Goal: Task Accomplishment & Management: Complete application form

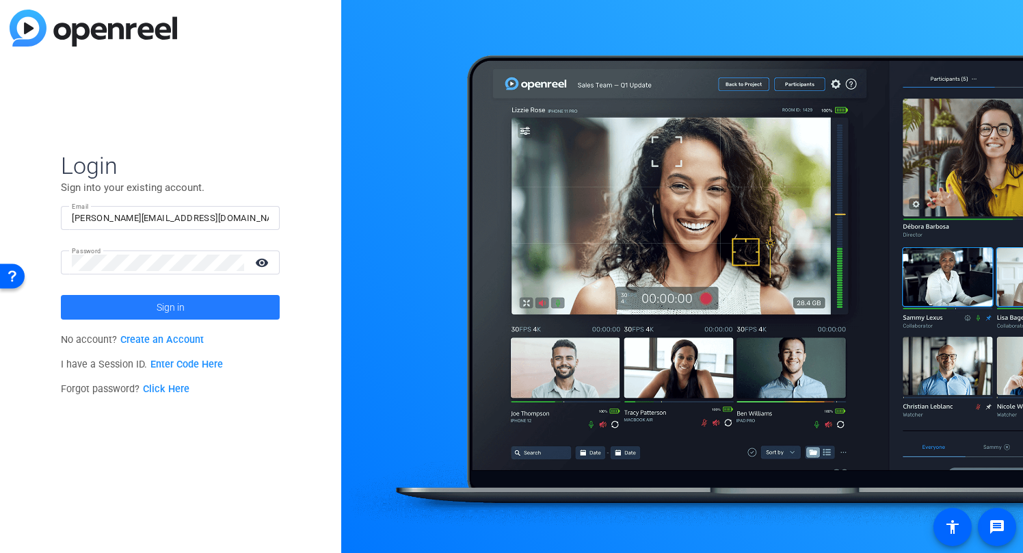
click at [168, 313] on span "Sign in" at bounding box center [171, 307] width 28 height 34
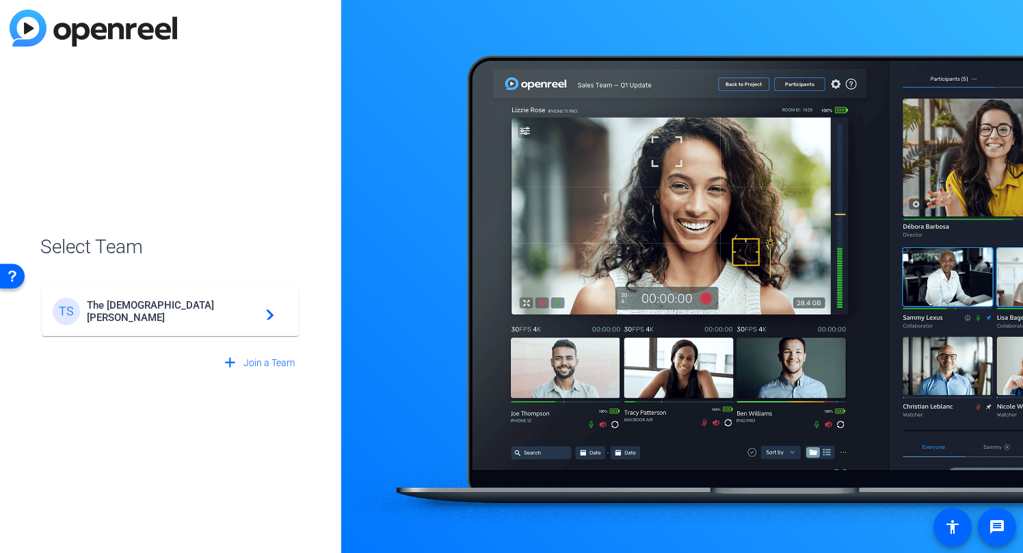
click at [181, 313] on span "The [DEMOGRAPHIC_DATA][PERSON_NAME]" at bounding box center [172, 311] width 171 height 25
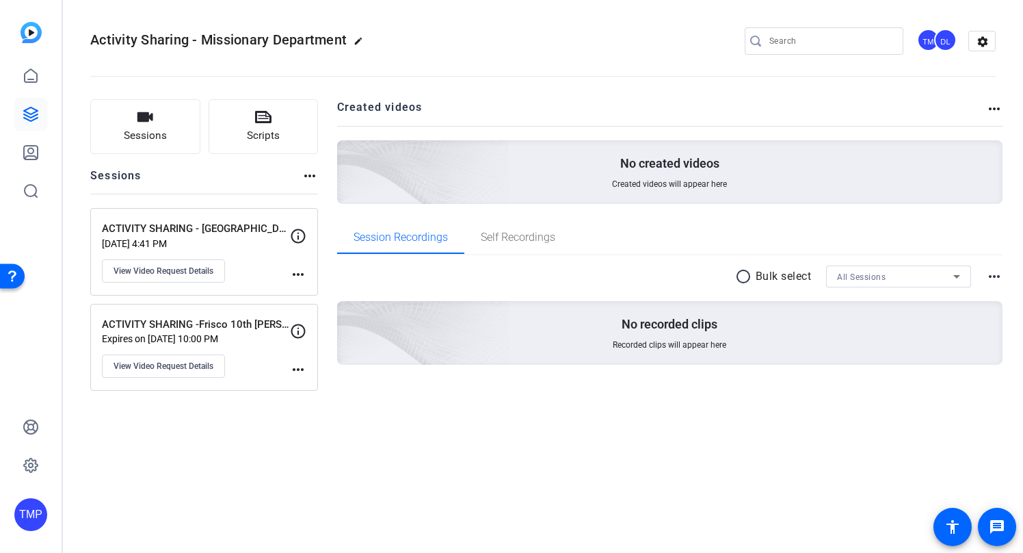
click at [218, 420] on div "Sessions Scripts Sessions more_horiz ACTIVITY SHARING - Apache Park [PERSON_NAM…" at bounding box center [543, 253] width 960 height 343
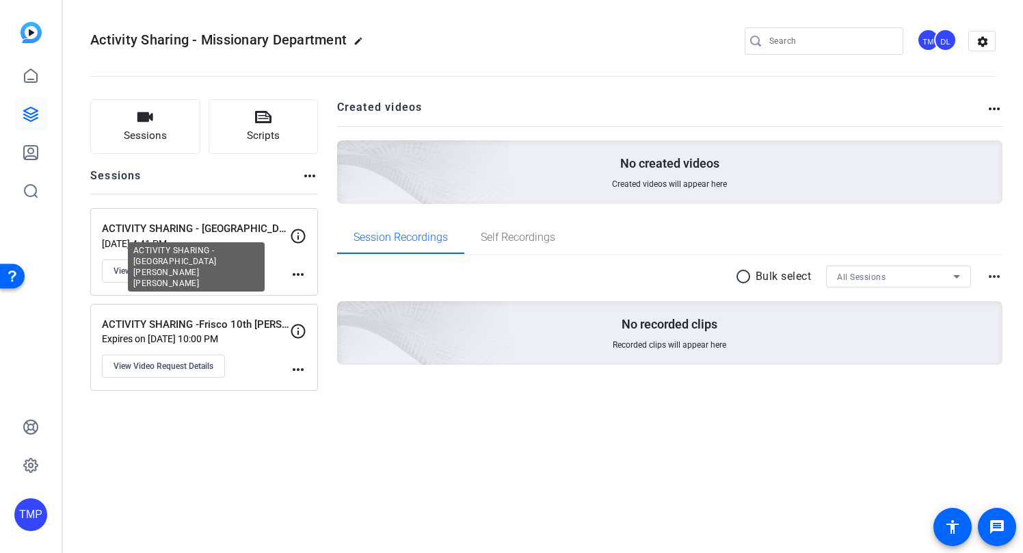
click at [167, 231] on p "ACTIVITY SHARING - [GEOGRAPHIC_DATA] [PERSON_NAME] [PERSON_NAME]" at bounding box center [196, 229] width 188 height 16
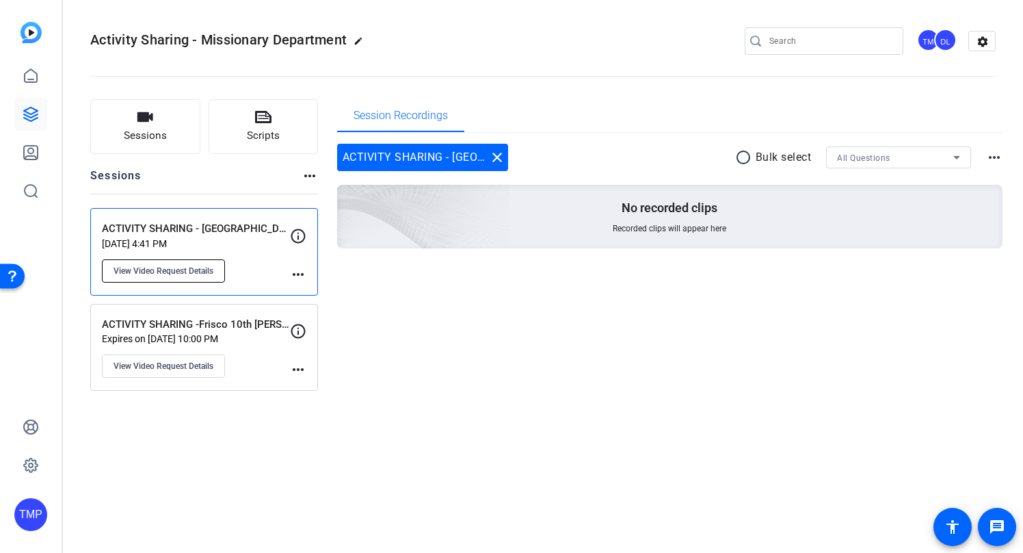
click at [167, 269] on span "View Video Request Details" at bounding box center [164, 270] width 100 height 11
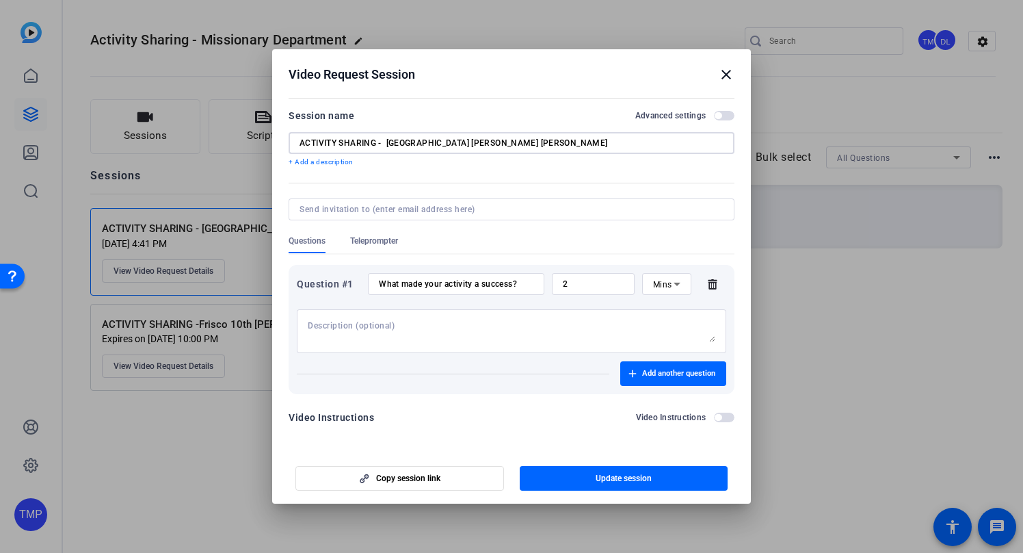
click at [538, 143] on input "ACTIVITY SHARING - [GEOGRAPHIC_DATA] [PERSON_NAME] [PERSON_NAME]" at bounding box center [512, 142] width 424 height 11
drag, startPoint x: 544, startPoint y: 142, endPoint x: 287, endPoint y: 138, distance: 257.2
click at [287, 138] on mat-dialog-content "Session name Advanced settings ACTIVITY SHARING - Apache Park [PERSON_NAME] [PE…" at bounding box center [511, 271] width 479 height 355
drag, startPoint x: 525, startPoint y: 288, endPoint x: 379, endPoint y: 287, distance: 146.4
click at [375, 288] on div "What made your activity a success?" at bounding box center [456, 284] width 176 height 22
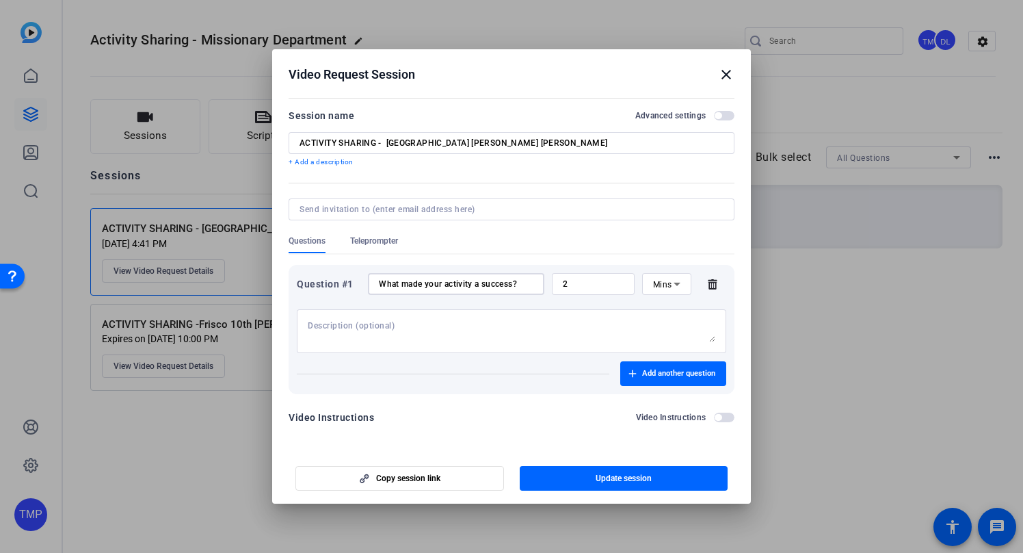
click at [375, 244] on span "Teleprompter" at bounding box center [374, 240] width 48 height 11
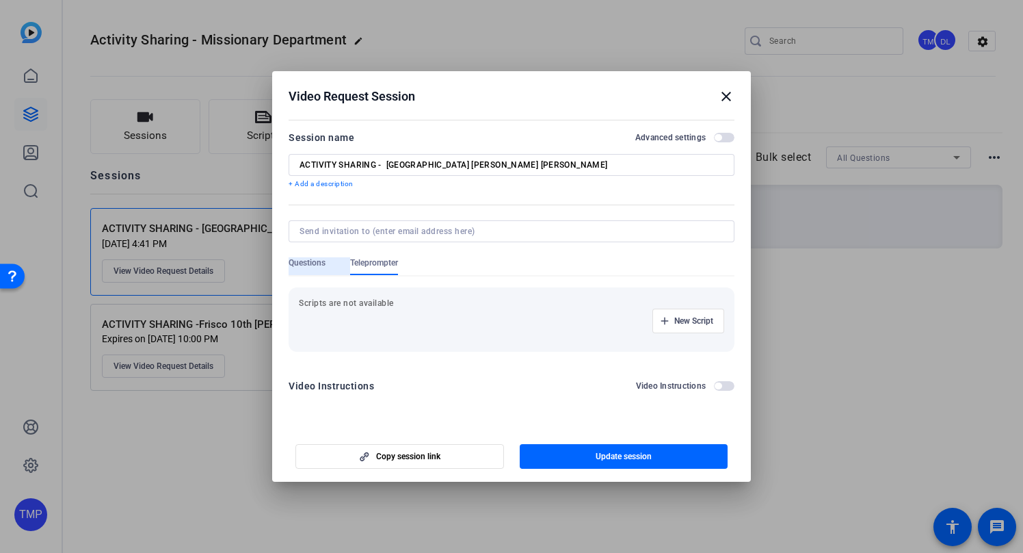
click at [296, 263] on span "Questions" at bounding box center [307, 262] width 37 height 11
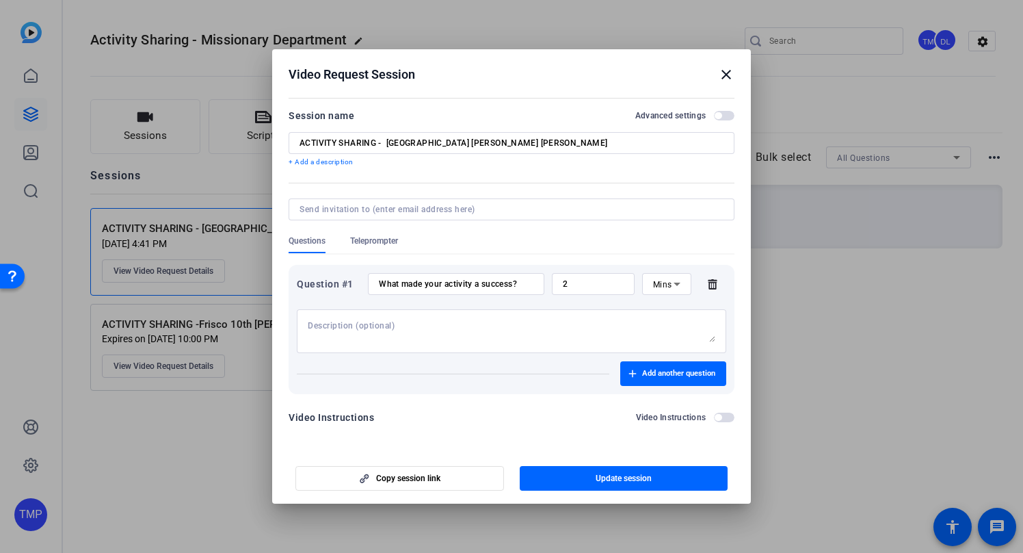
click at [727, 75] on mat-icon "close" at bounding box center [726, 74] width 16 height 16
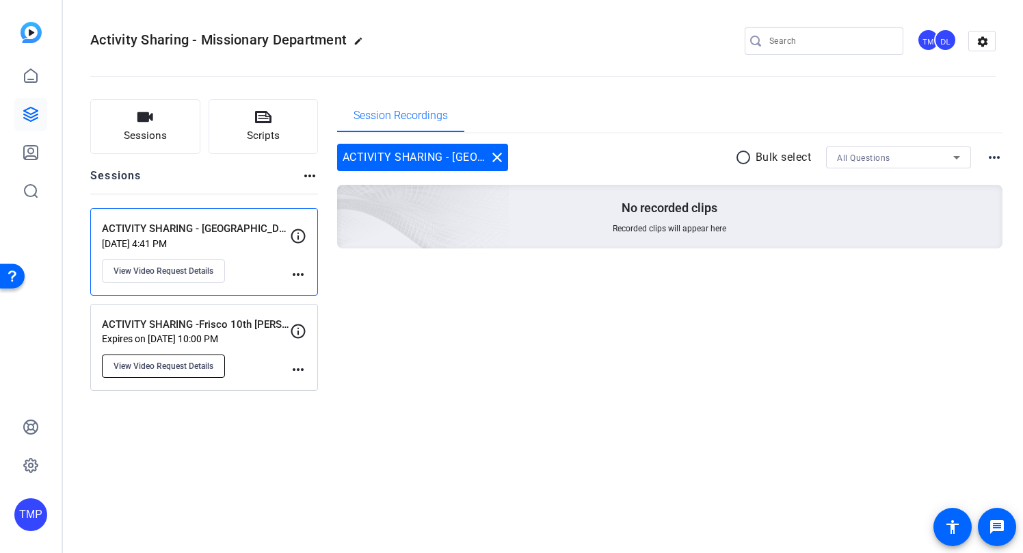
click at [174, 360] on span "View Video Request Details" at bounding box center [164, 365] width 100 height 11
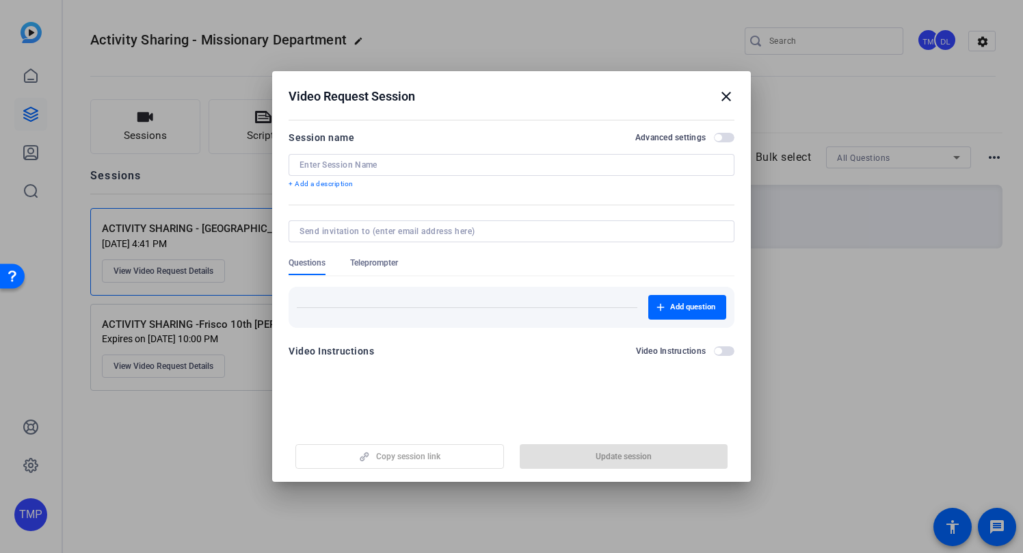
type input "ACTIVITY SHARING -Frisco 10th [PERSON_NAME]"
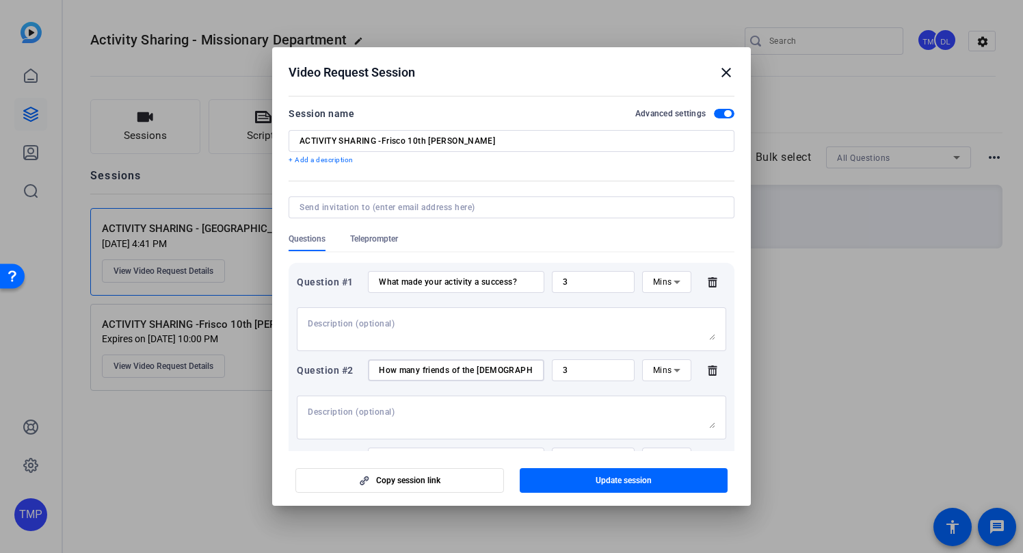
scroll to position [0, 12]
drag, startPoint x: 380, startPoint y: 370, endPoint x: 667, endPoint y: 380, distance: 286.7
click at [667, 380] on div "Question #2 How many friends of the [DEMOGRAPHIC_DATA] attended? 3 Mins" at bounding box center [511, 370] width 429 height 22
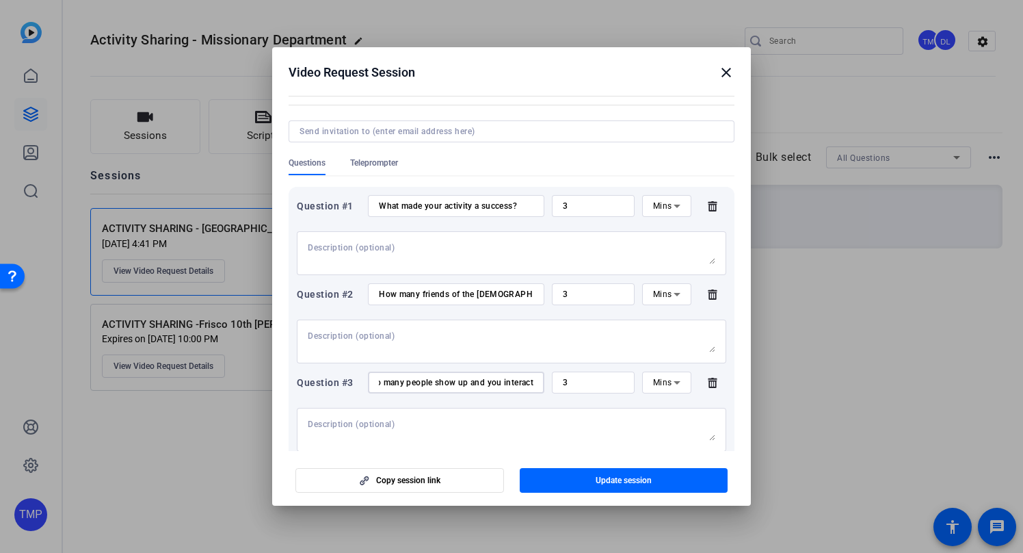
scroll to position [0, 186]
drag, startPoint x: 406, startPoint y: 380, endPoint x: 629, endPoint y: 393, distance: 224.0
click at [629, 393] on div "Question #3 How did you feel when you saw so many people show up and you intera…" at bounding box center [511, 382] width 429 height 22
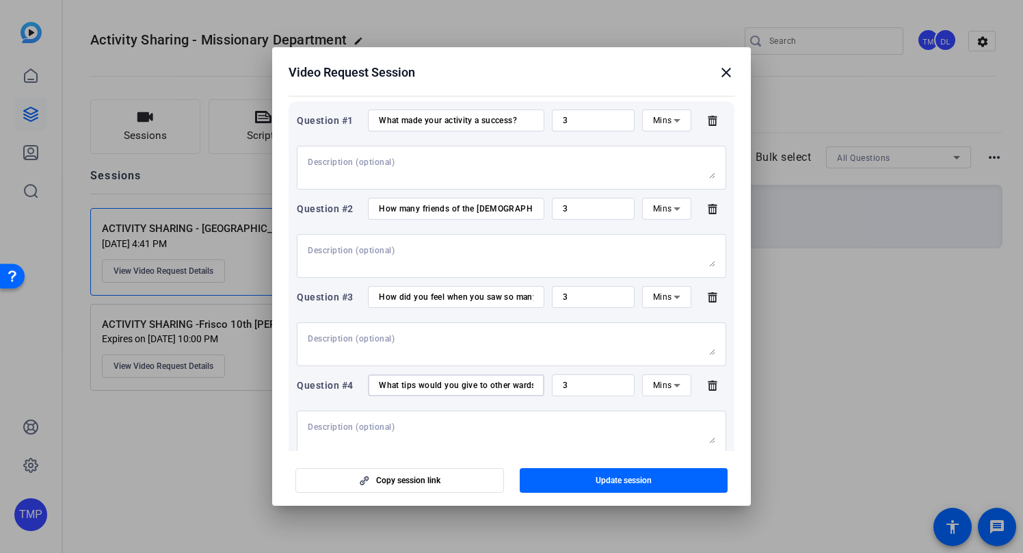
scroll to position [0, 201]
drag, startPoint x: 380, startPoint y: 383, endPoint x: 777, endPoint y: 403, distance: 397.8
click at [777, 403] on div "Video Request Session close Session name Advanced settings ACTIVITY SHARING -Fr…" at bounding box center [511, 276] width 1023 height 553
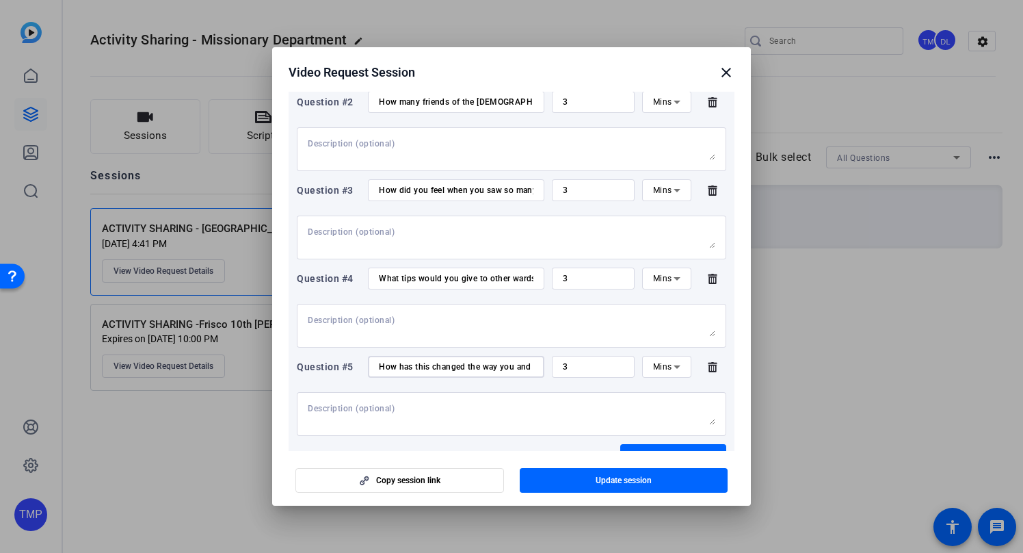
scroll to position [0, 168]
drag, startPoint x: 380, startPoint y: 368, endPoint x: 672, endPoint y: 381, distance: 292.3
click at [672, 381] on div "Question #5 How has this changed the way you and your [PERSON_NAME] think about…" at bounding box center [511, 396] width 429 height 80
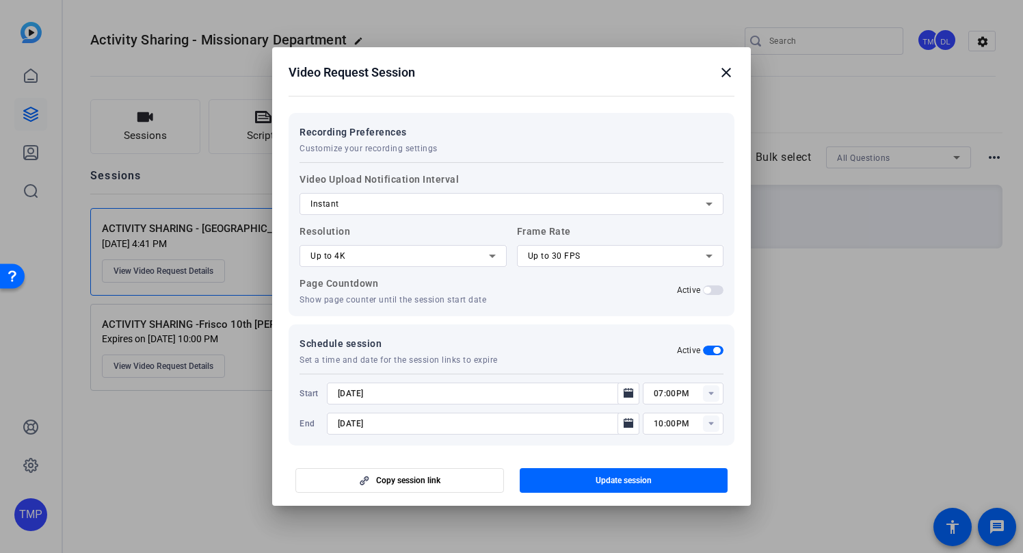
scroll to position [696, 0]
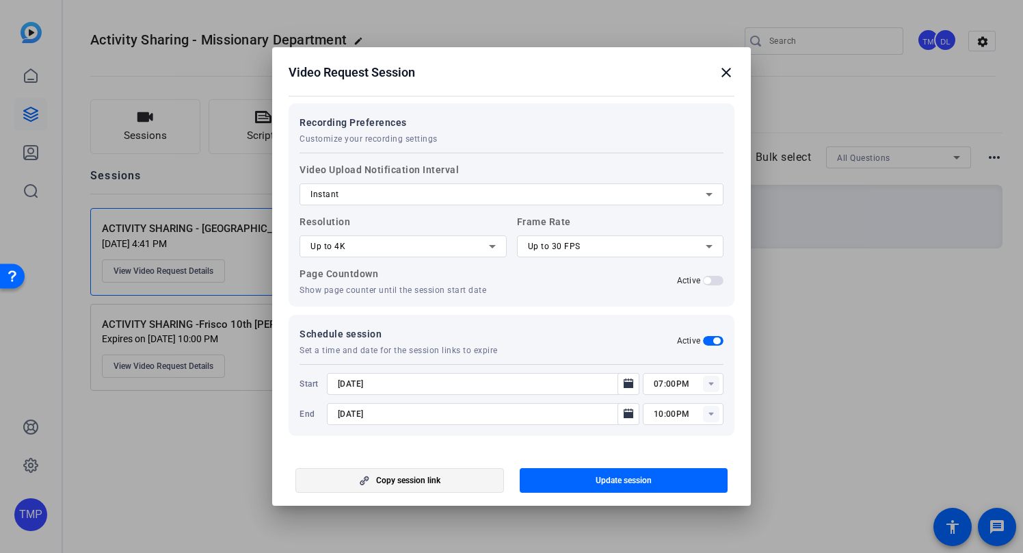
click at [450, 483] on span "button" at bounding box center [399, 480] width 207 height 33
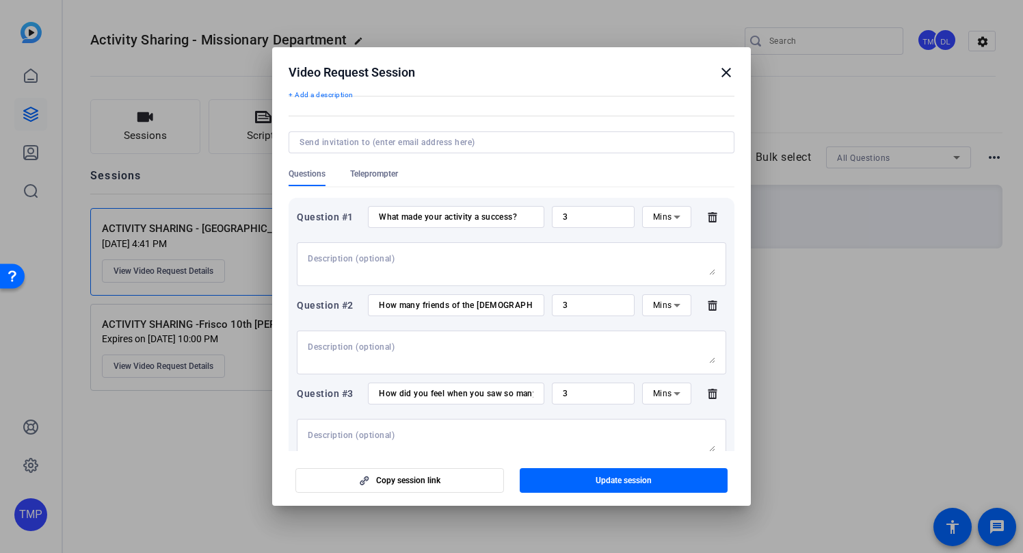
scroll to position [0, 0]
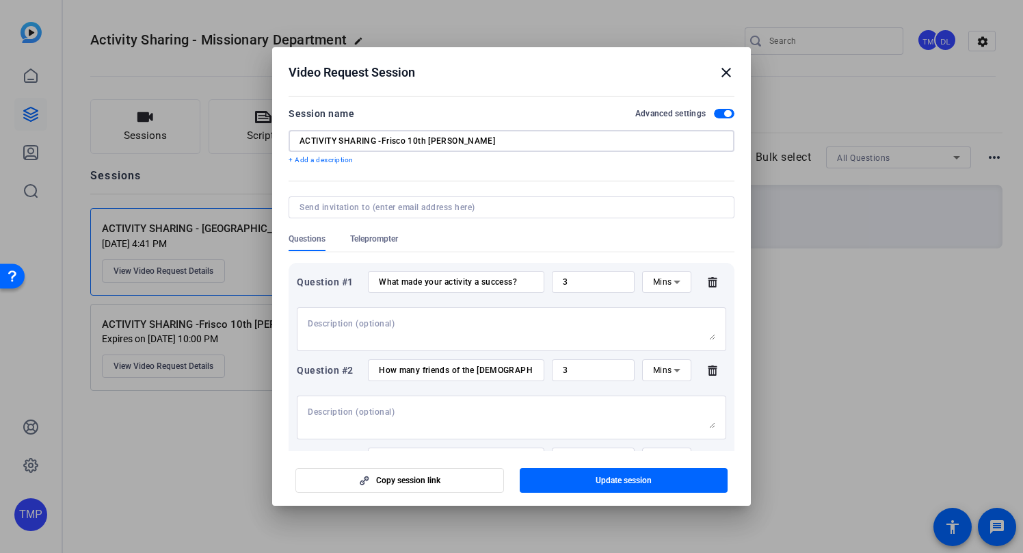
drag, startPoint x: 540, startPoint y: 141, endPoint x: 291, endPoint y: 142, distance: 248.2
click at [291, 142] on div "ACTIVITY SHARING -Frisco 10th [PERSON_NAME]" at bounding box center [512, 141] width 446 height 22
click at [372, 238] on span "Teleprompter" at bounding box center [374, 238] width 48 height 11
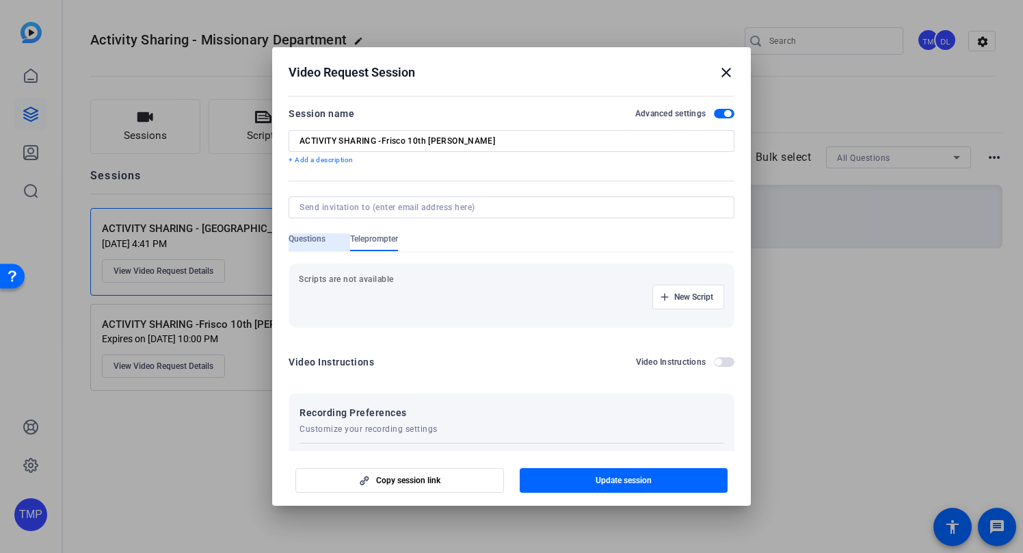
drag, startPoint x: 313, startPoint y: 241, endPoint x: 417, endPoint y: 243, distance: 104.7
click at [313, 241] on span "Questions" at bounding box center [307, 238] width 37 height 11
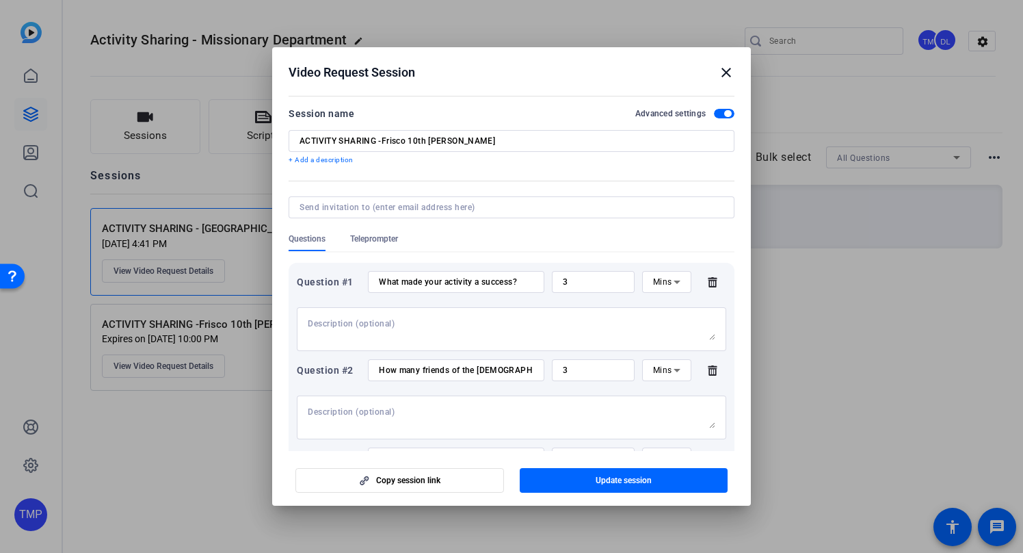
click at [487, 237] on div "Questions Teleprompter" at bounding box center [512, 242] width 446 height 18
click at [730, 76] on mat-icon "close" at bounding box center [726, 72] width 16 height 16
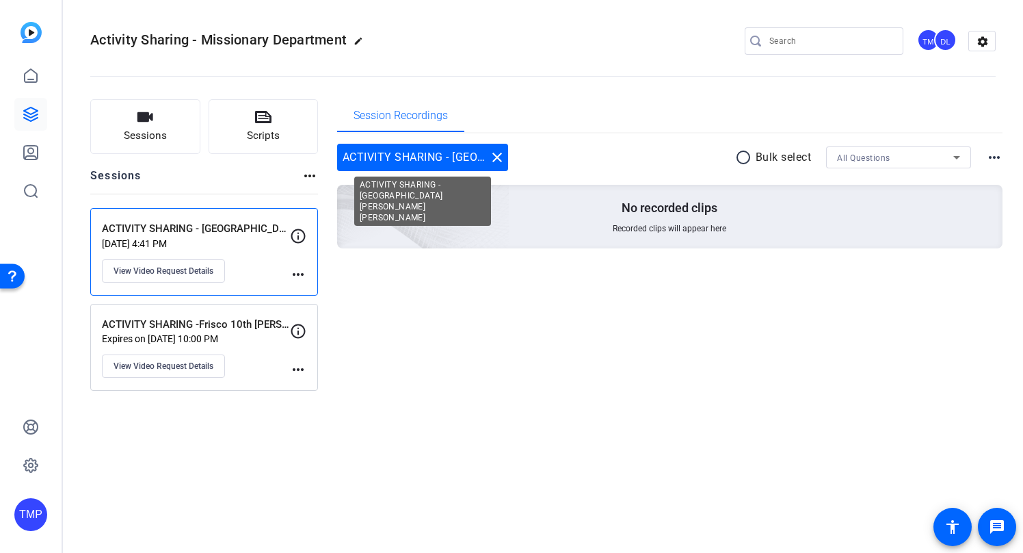
click at [499, 154] on mat-icon "close" at bounding box center [497, 157] width 16 height 16
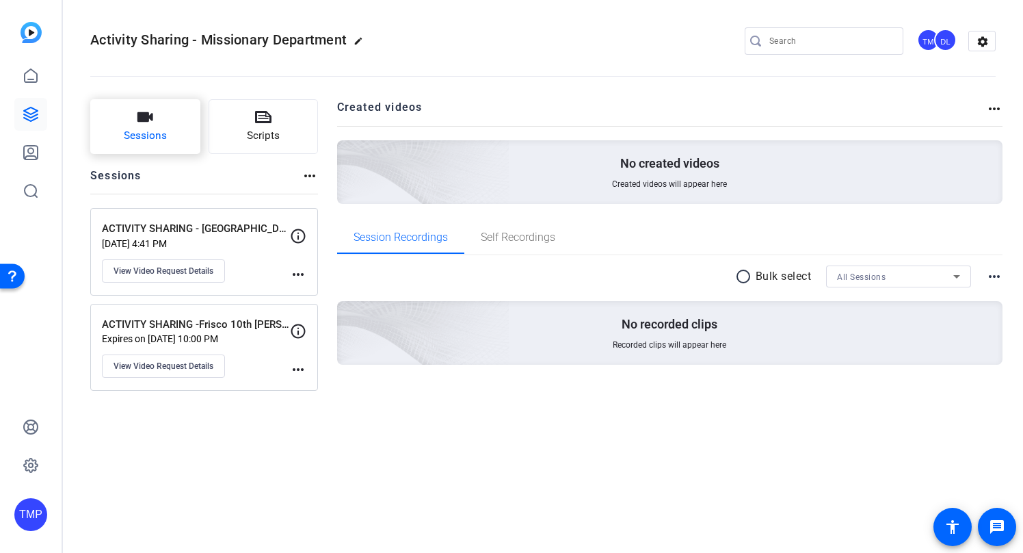
click at [165, 126] on button "Sessions" at bounding box center [145, 126] width 110 height 55
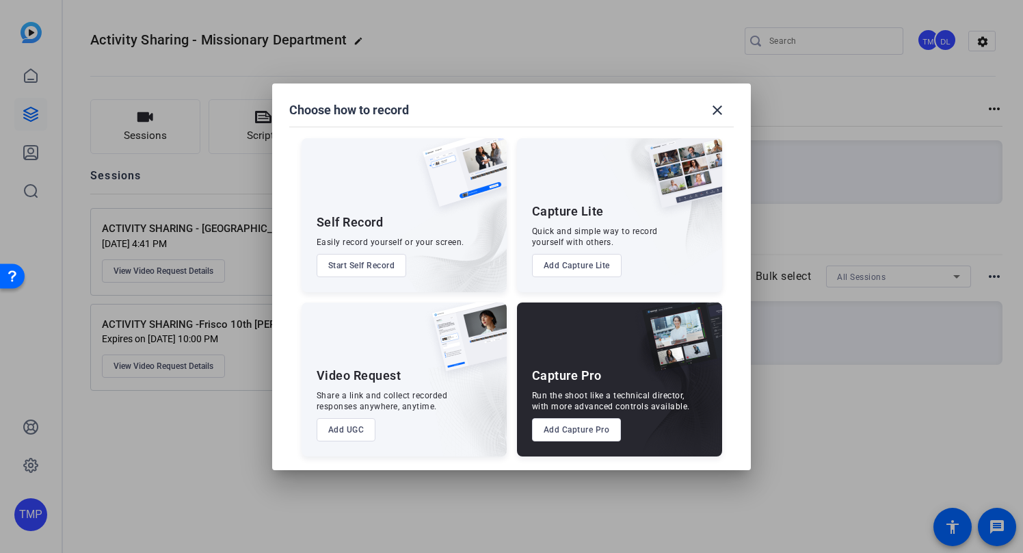
click at [358, 429] on button "Add UGC" at bounding box center [346, 429] width 59 height 23
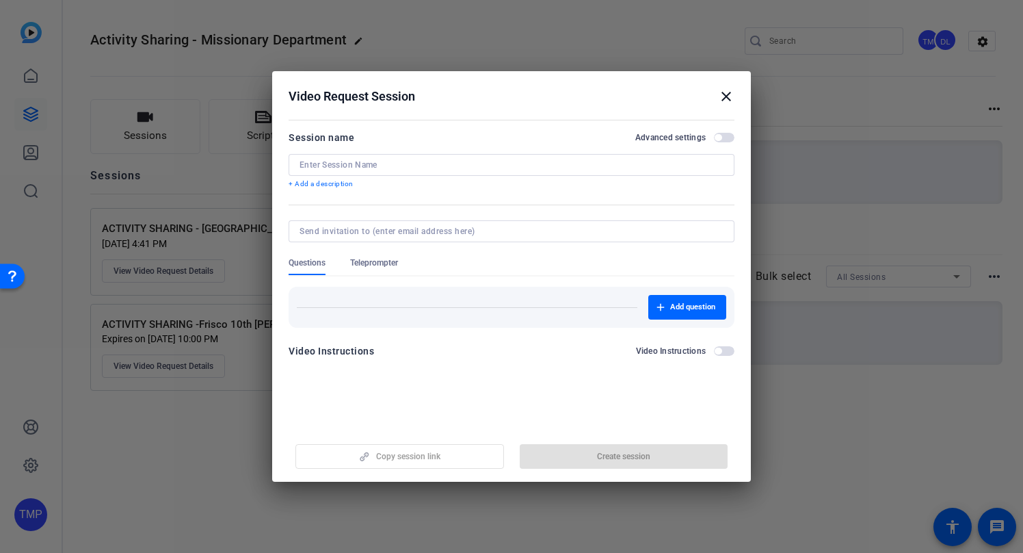
click at [332, 163] on input at bounding box center [512, 164] width 424 height 11
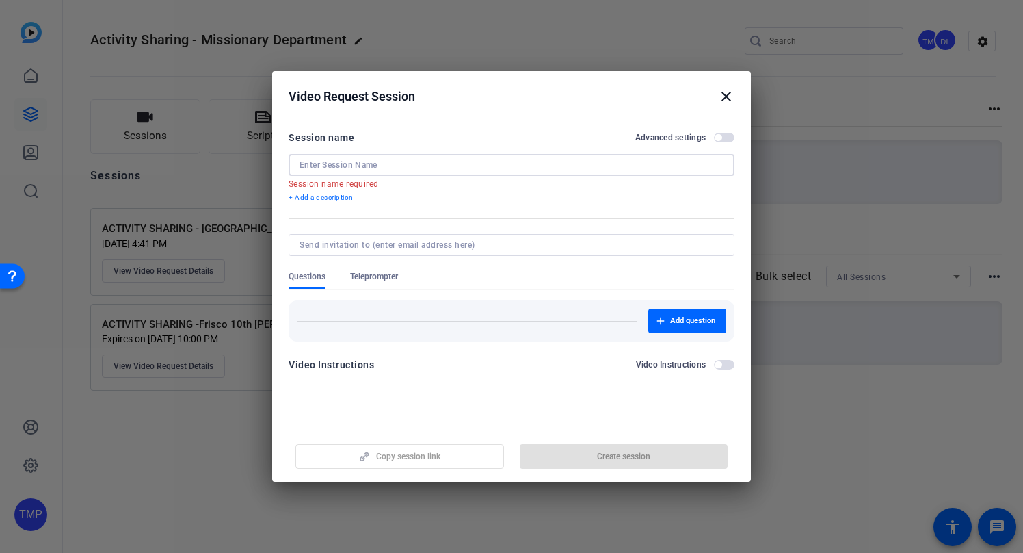
click at [343, 164] on input at bounding box center [512, 164] width 424 height 11
paste input "ACTIVITY SHARING -Frisco 10th [PERSON_NAME]"
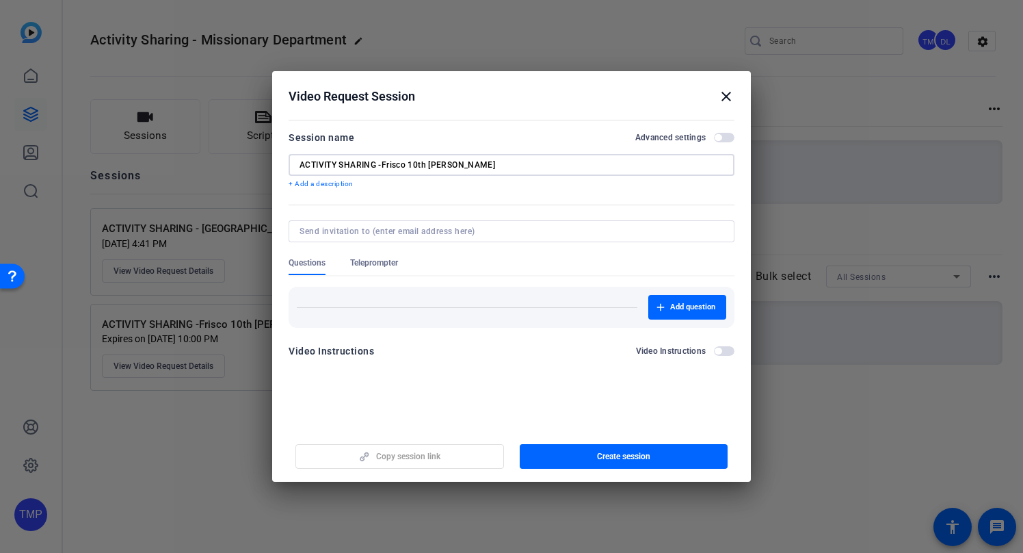
type input "ACTIVITY SHARING -Frisco 10th [PERSON_NAME]"
click at [520, 161] on input "ACTIVITY SHARING -Frisco 10th [PERSON_NAME]" at bounding box center [512, 164] width 424 height 11
drag, startPoint x: 539, startPoint y: 160, endPoint x: 505, endPoint y: 164, distance: 34.4
click at [505, 164] on input "ACTIVITY SHARING -Frisco 10th [PERSON_NAME]" at bounding box center [512, 164] width 424 height 11
click at [551, 166] on input "ACTIVITY SHARING -Frisco 10th [PERSON_NAME]" at bounding box center [512, 164] width 424 height 11
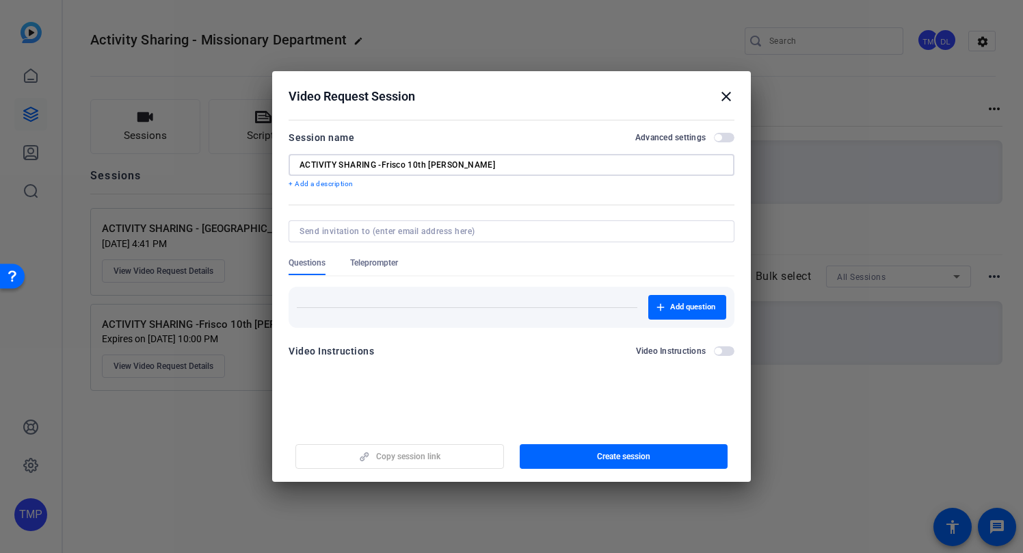
drag, startPoint x: 542, startPoint y: 168, endPoint x: 388, endPoint y: 165, distance: 153.9
click at [388, 165] on input "ACTIVITY SHARING -Frisco 10th [PERSON_NAME]" at bounding box center [512, 164] width 424 height 11
click at [526, 168] on input "ACTIVITY SHARING -Frisco 10th [PERSON_NAME]" at bounding box center [512, 164] width 424 height 11
click at [548, 161] on input "ACTIVITY SHARING -Frisco 10th [PERSON_NAME]" at bounding box center [512, 164] width 424 height 11
click at [324, 232] on input at bounding box center [509, 231] width 419 height 11
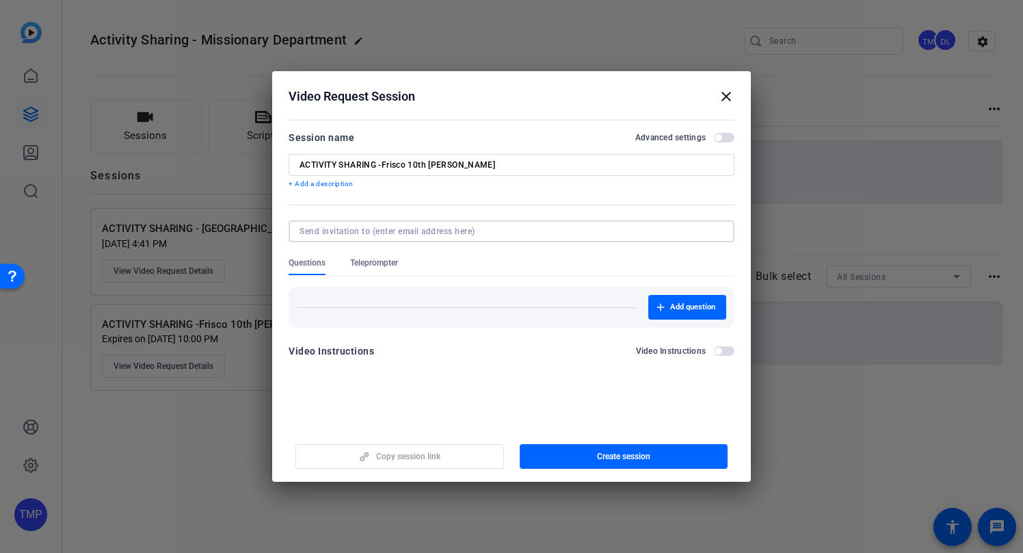
click at [724, 98] on mat-icon "close" at bounding box center [726, 96] width 16 height 16
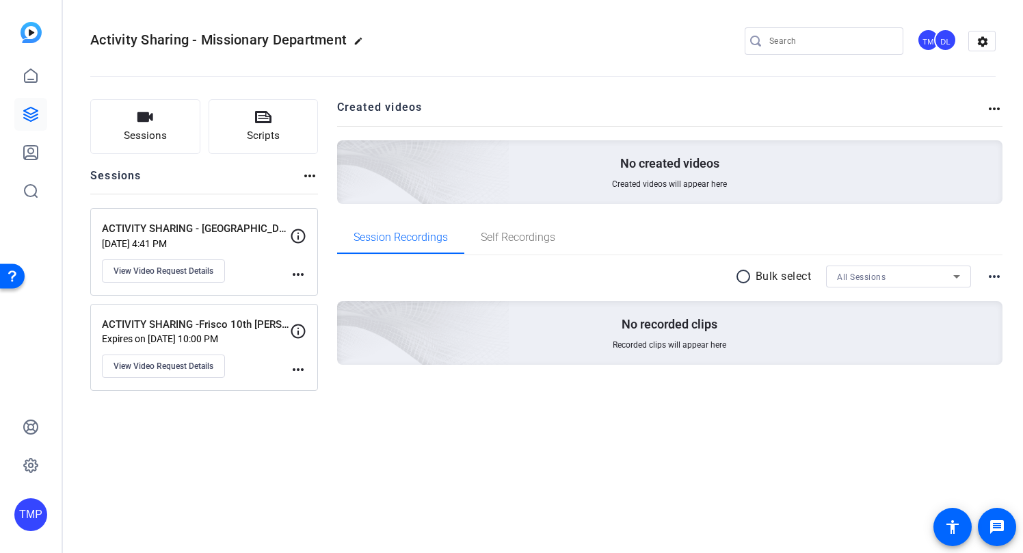
click at [193, 436] on div "Activity Sharing - Missionary Department edit TM DL settings Sessions Scripts S…" at bounding box center [543, 276] width 960 height 553
